Goal: Information Seeking & Learning: Learn about a topic

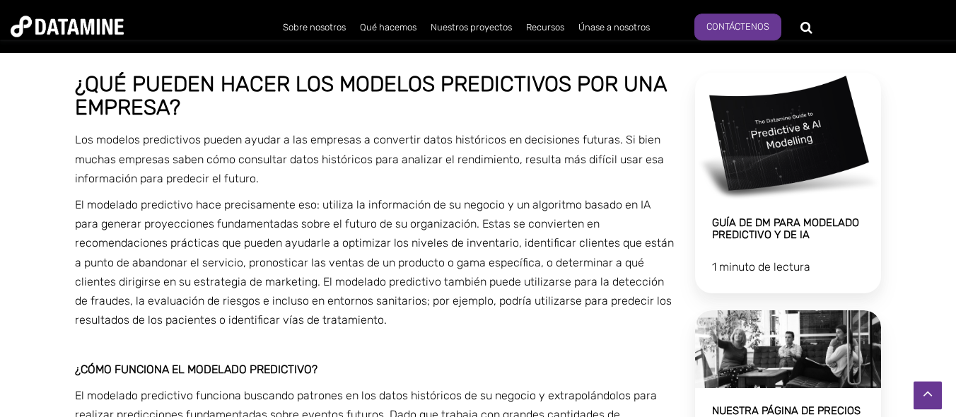
scroll to position [397, 0]
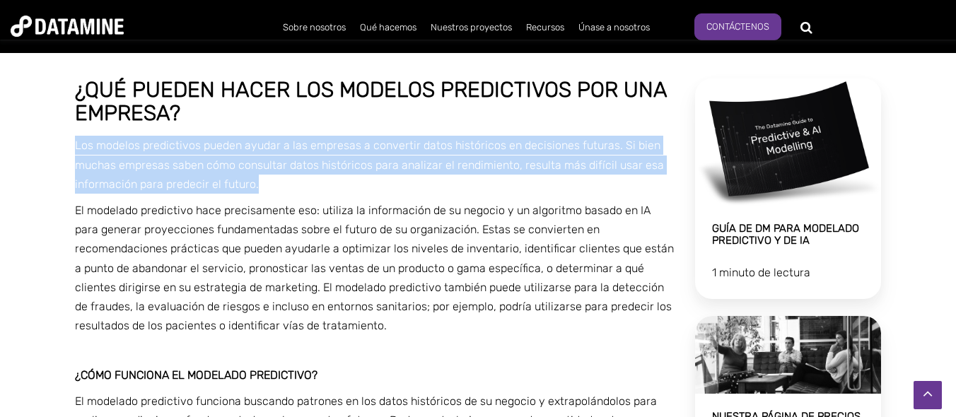
drag, startPoint x: 76, startPoint y: 144, endPoint x: 264, endPoint y: 189, distance: 193.4
click at [264, 189] on p "Los modelos predictivos pueden ayudar a las empresas a convertir datos históric…" at bounding box center [375, 165] width 600 height 58
copy font "Los modelos predictivos pueden ayudar a las empresas a convertir datos históric…"
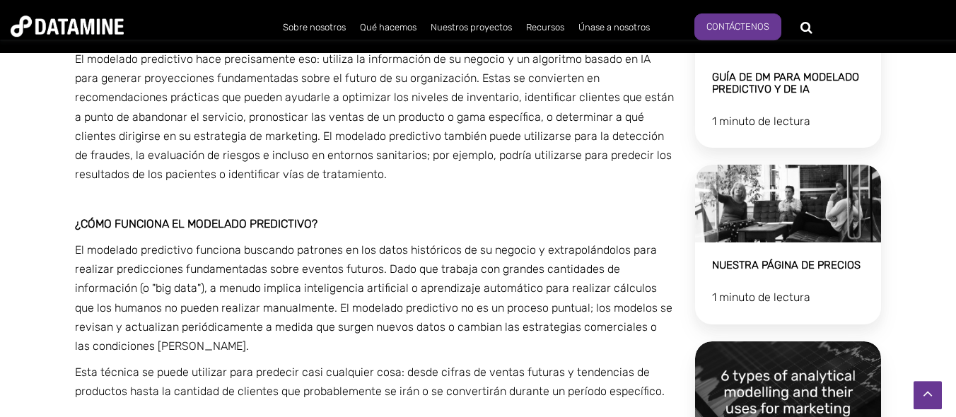
scroll to position [557, 0]
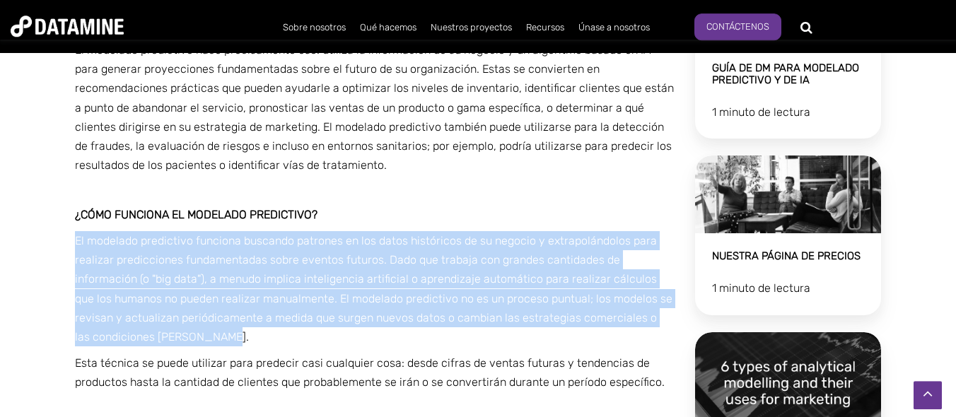
drag, startPoint x: 76, startPoint y: 240, endPoint x: 241, endPoint y: 338, distance: 191.5
click at [241, 338] on p "El modelado predictivo funciona buscando patrones en los datos históricos de su…" at bounding box center [375, 288] width 600 height 115
copy font "El modelado predictivo funciona buscando patrones en los datos históricos de su…"
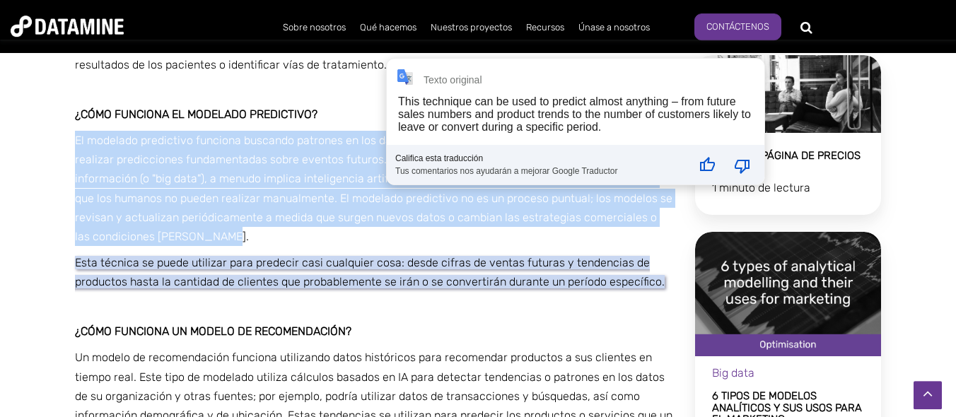
scroll to position [665, 0]
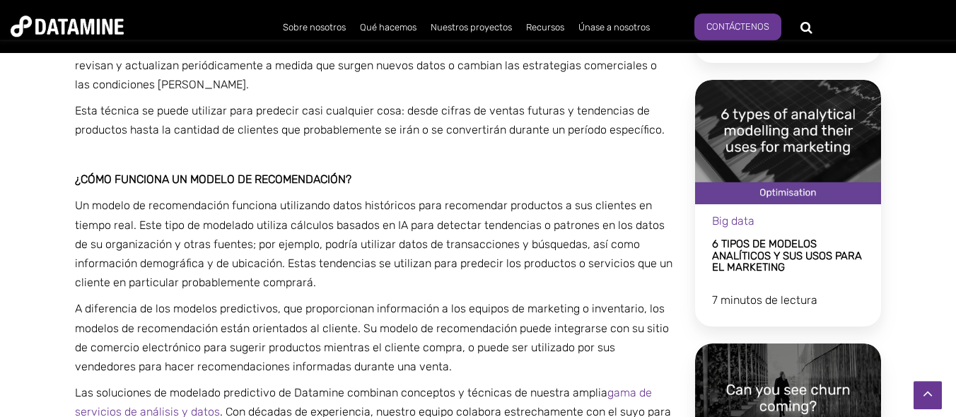
scroll to position [846, 0]
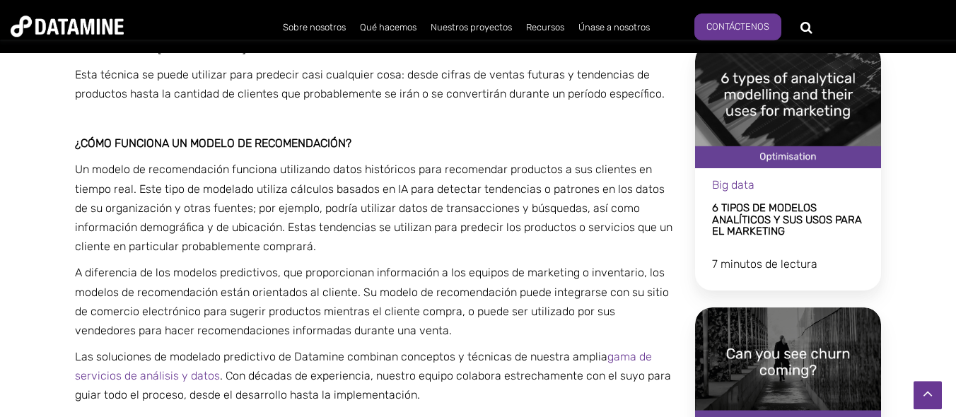
click at [655, 110] on span "¿Qué pueden hacer los modelos predictivos por una empresa? Los modelos predicti…" at bounding box center [375, 282] width 600 height 1305
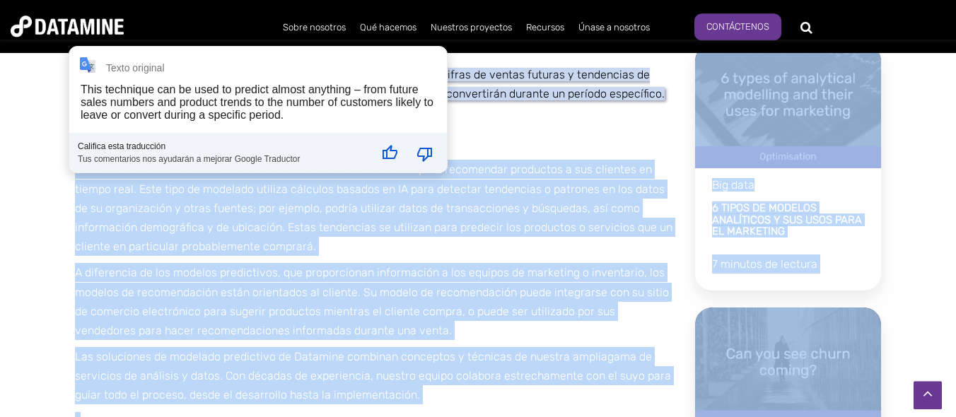
drag, startPoint x: 78, startPoint y: 78, endPoint x: 499, endPoint y: 108, distance: 422.4
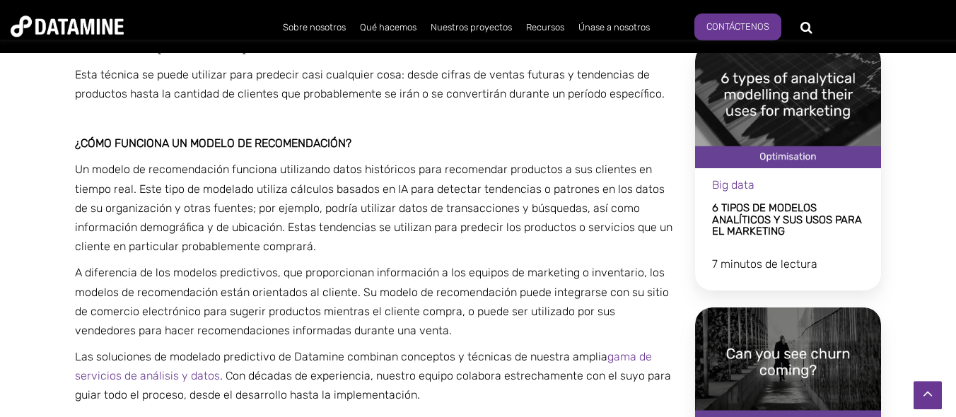
click at [499, 108] on span "¿Qué pueden hacer los modelos predictivos por una empresa? Los modelos predicti…" at bounding box center [375, 282] width 600 height 1305
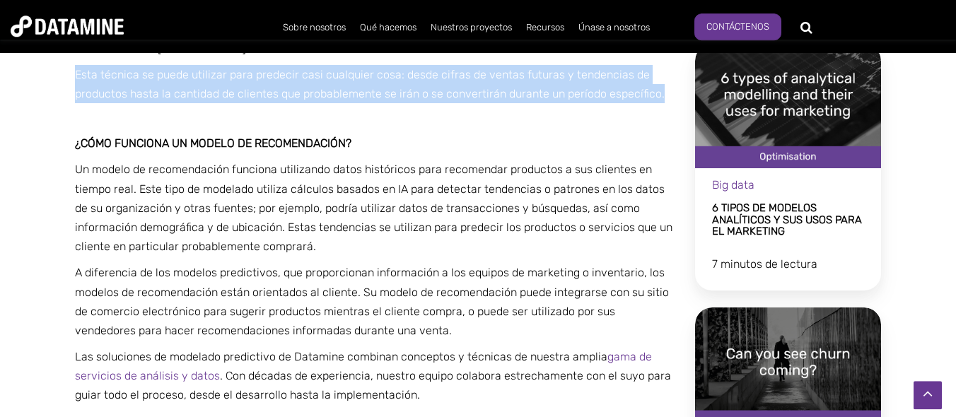
drag, startPoint x: 76, startPoint y: 73, endPoint x: 657, endPoint y: 92, distance: 580.8
click at [657, 92] on p "Esta técnica se puede utilizar para predecir casi cualquier cosa: desde cifras …" at bounding box center [375, 84] width 600 height 38
copy font "Esta técnica se puede utilizar para predecir casi cualquier cosa: desde cifras …"
